Goal: Information Seeking & Learning: Learn about a topic

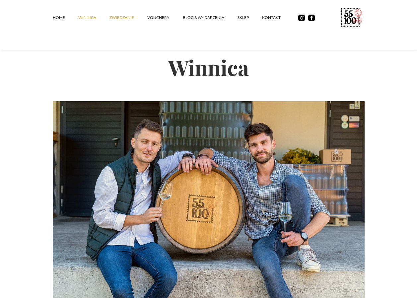
click at [126, 16] on link "ZWIEDZANIE" at bounding box center [128, 18] width 38 height 20
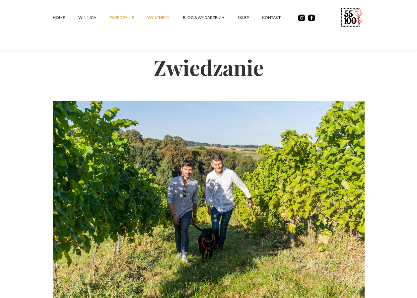
click at [156, 19] on link "vouchery" at bounding box center [164, 18] width 35 height 20
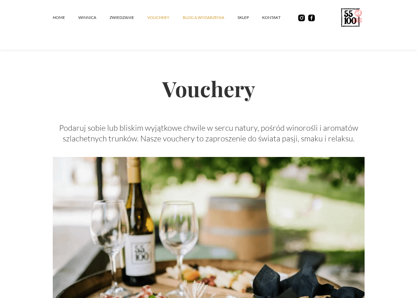
click at [210, 16] on link "Blog & Wydarzenia" at bounding box center [210, 18] width 55 height 20
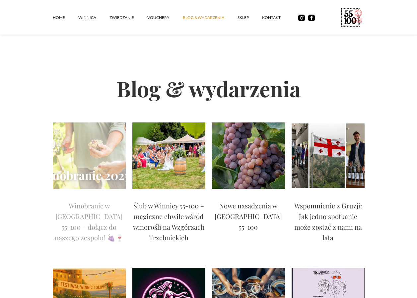
click at [78, 211] on p "Winobranie w Winnicy 55-100 – dołącz do naszego zespołu! 🍇🍷" at bounding box center [89, 221] width 73 height 42
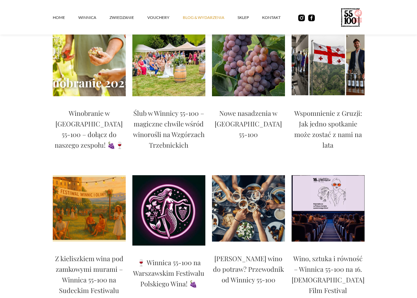
scroll to position [99, 0]
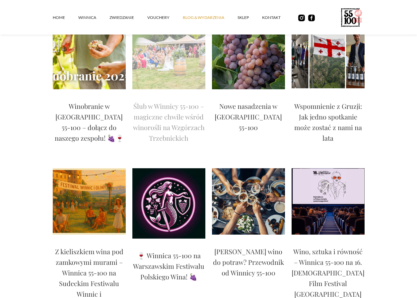
click at [167, 127] on p "Ślub w Winnicy 55-100 – magiczne chwile wśród winorośli na Wzgórzach Trzebnicki…" at bounding box center [168, 122] width 73 height 42
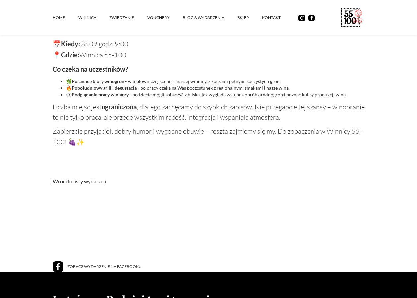
scroll to position [497, 0]
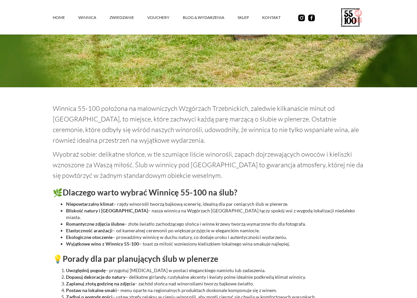
scroll to position [166, 0]
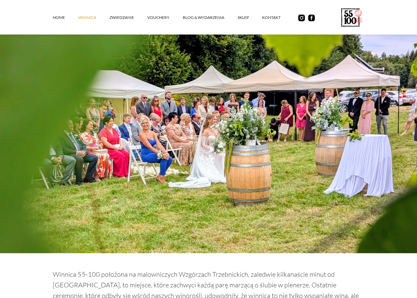
click at [87, 18] on link "winnica" at bounding box center [93, 18] width 31 height 20
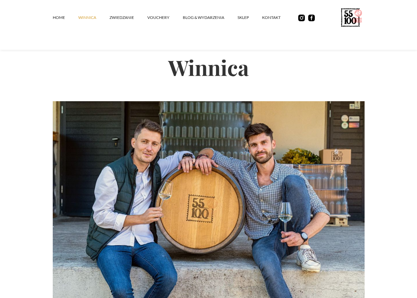
click at [85, 16] on link "winnica" at bounding box center [93, 18] width 31 height 20
click at [122, 18] on link "ZWIEDZANIE" at bounding box center [128, 18] width 38 height 20
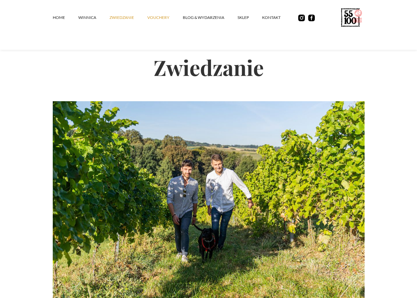
click at [153, 18] on link "vouchery" at bounding box center [164, 18] width 35 height 20
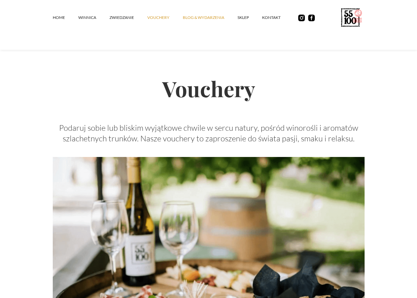
click at [199, 16] on link "Blog & Wydarzenia" at bounding box center [210, 18] width 55 height 20
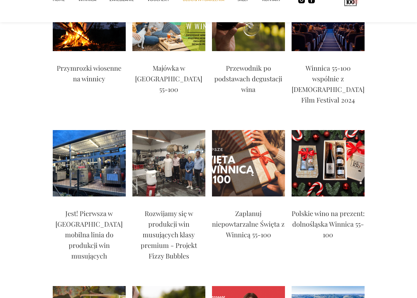
scroll to position [763, 0]
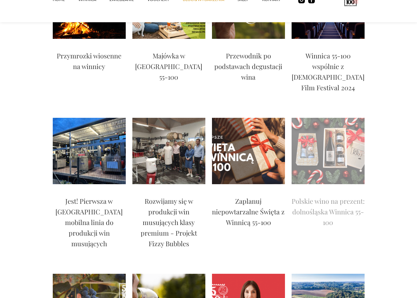
click at [321, 118] on img at bounding box center [327, 151] width 73 height 66
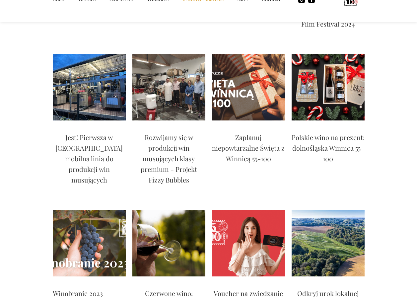
scroll to position [829, 0]
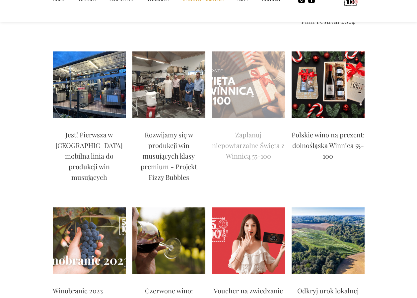
click at [239, 129] on p "Zaplanuj niepowtarzalne Święta z Winnicą 55-100" at bounding box center [248, 145] width 73 height 32
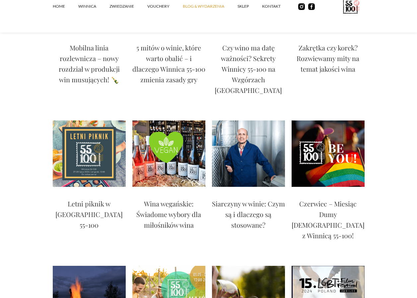
scroll to position [0, 0]
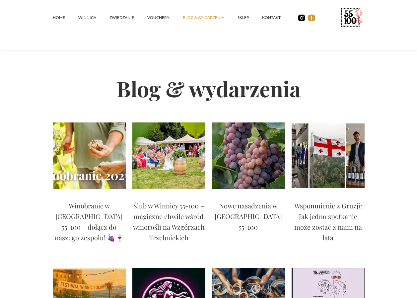
click at [310, 18] on img at bounding box center [311, 18] width 7 height 7
click at [240, 16] on link "SKLEP" at bounding box center [249, 18] width 25 height 20
click at [311, 17] on img at bounding box center [311, 18] width 7 height 7
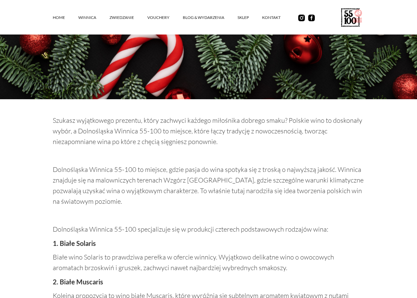
scroll to position [265, 0]
